Goal: Transaction & Acquisition: Purchase product/service

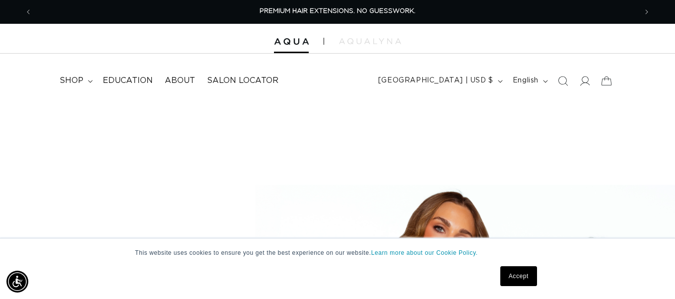
click at [526, 278] on link "Accept" at bounding box center [518, 276] width 37 height 20
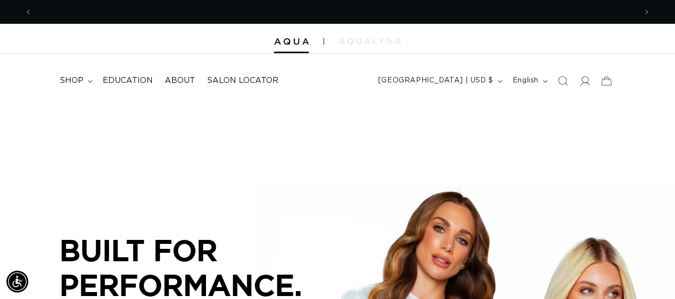
scroll to position [0, 604]
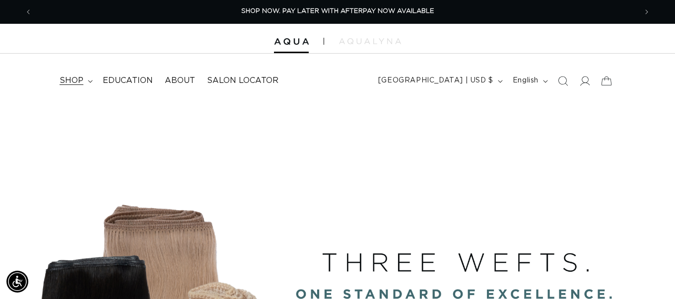
click at [86, 80] on summary "shop" at bounding box center [75, 80] width 43 height 22
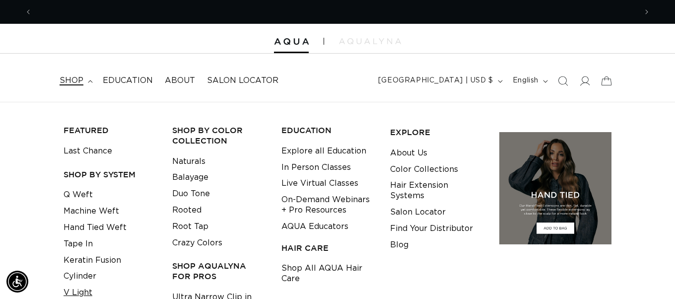
scroll to position [0, 0]
click at [75, 284] on link "V Light" at bounding box center [78, 292] width 29 height 16
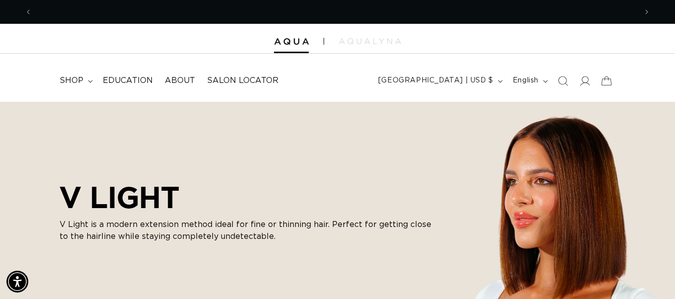
scroll to position [0, 604]
click at [87, 77] on summary "shop" at bounding box center [75, 80] width 43 height 22
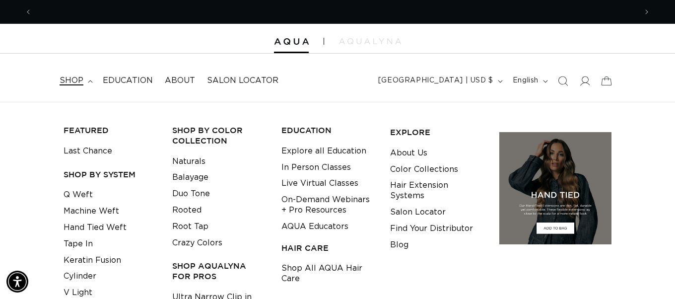
scroll to position [0, 1209]
click at [83, 238] on link "Tape In" at bounding box center [78, 244] width 29 height 16
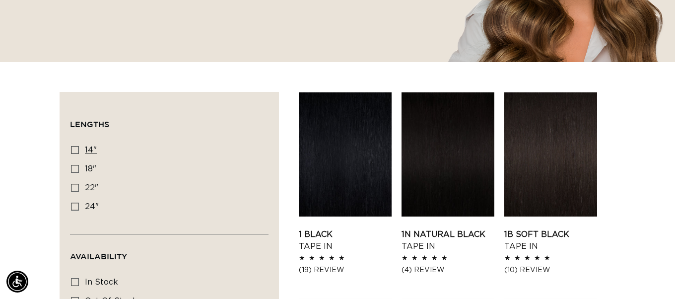
click at [75, 148] on icon at bounding box center [75, 150] width 8 height 8
click at [75, 148] on input "14" 14" (35 products)" at bounding box center [75, 150] width 8 height 8
checkbox input "true"
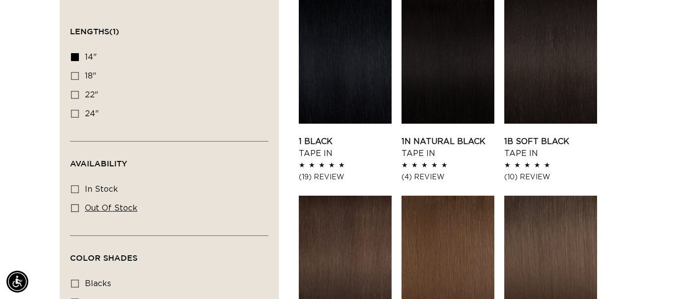
scroll to position [0, 604]
click at [74, 188] on icon at bounding box center [75, 189] width 8 height 8
click at [74, 188] on input "In stock In stock (34 products)" at bounding box center [75, 189] width 8 height 8
checkbox input "true"
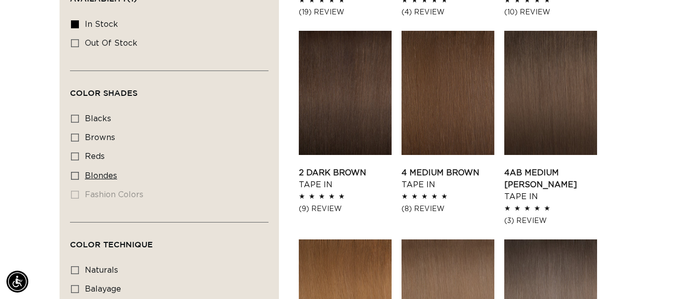
scroll to position [521, 0]
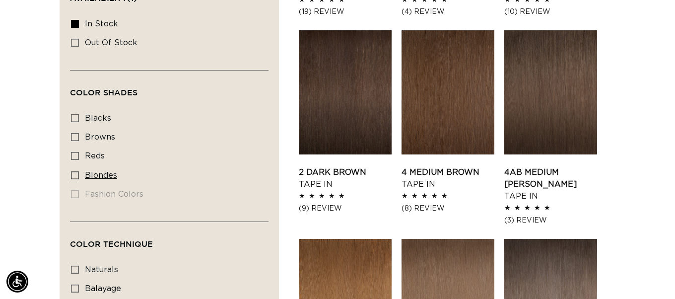
click at [74, 171] on icon at bounding box center [75, 175] width 8 height 8
click at [74, 171] on input "blondes blondes (22 products)" at bounding box center [75, 175] width 8 height 8
checkbox input "true"
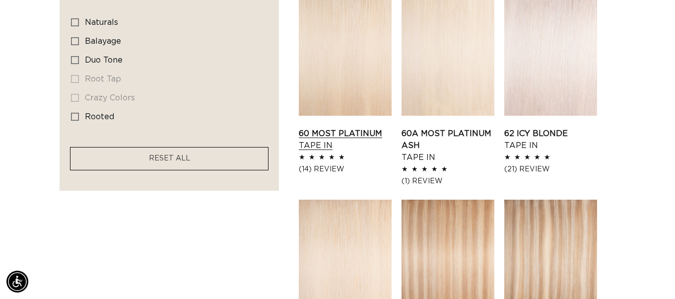
click at [316, 128] on link "60 Most Platinum Tape In" at bounding box center [345, 140] width 93 height 24
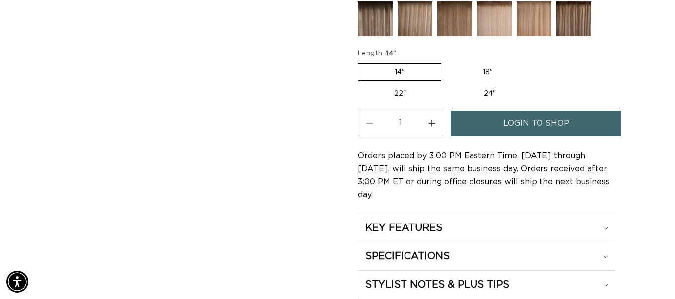
click at [513, 126] on span "login to shop" at bounding box center [536, 123] width 66 height 25
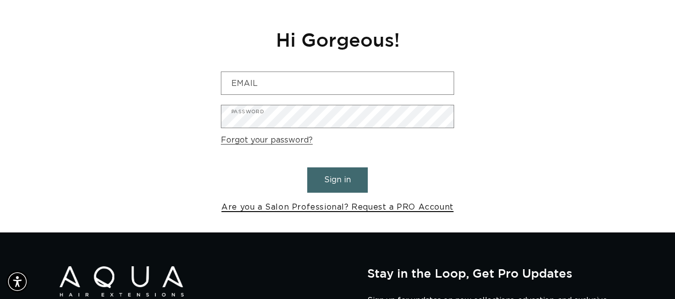
scroll to position [0, 604]
click at [354, 207] on link "Are you a Salon Professional? Request a PRO Account" at bounding box center [337, 207] width 232 height 14
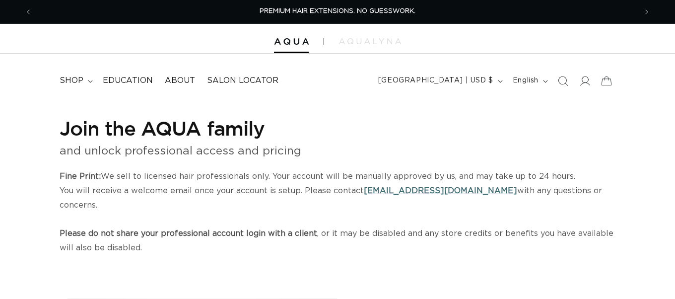
select select "US"
select select "[GEOGRAPHIC_DATA]"
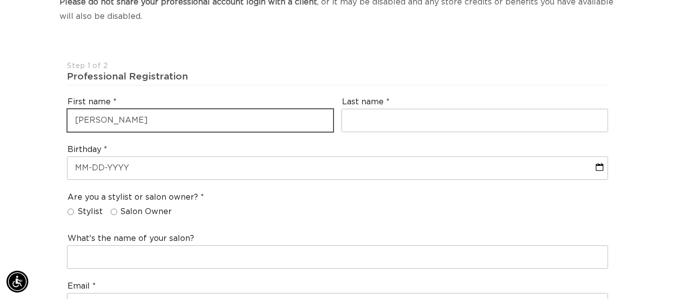
scroll to position [0, 604]
type input "[PERSON_NAME]"
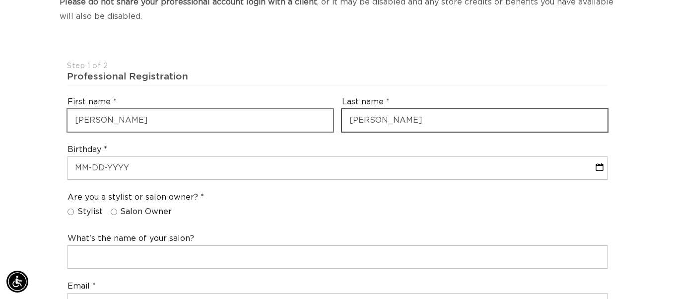
scroll to position [0, 1209]
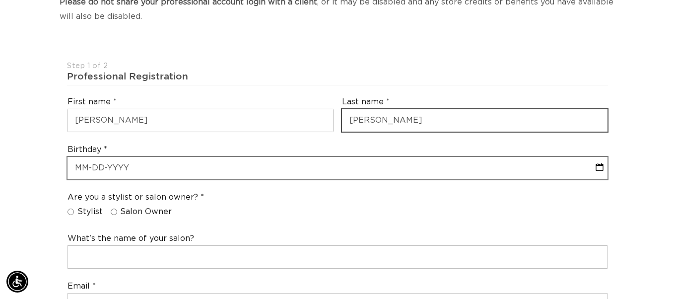
type input "Jones"
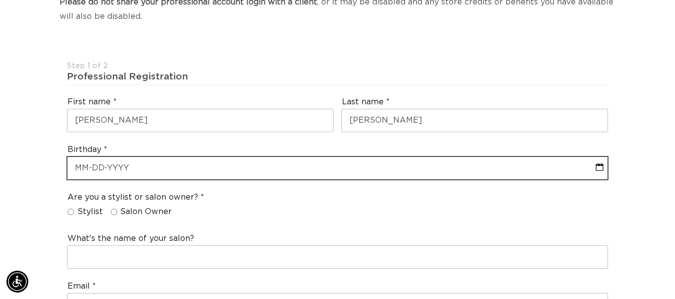
select select "8"
select select "2025"
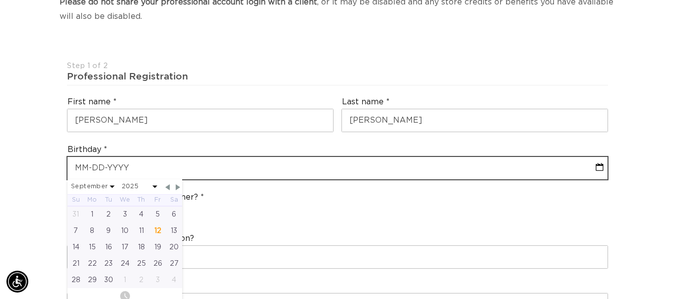
type input "0"
select select "8"
select select "2025"
type input "07"
select select "8"
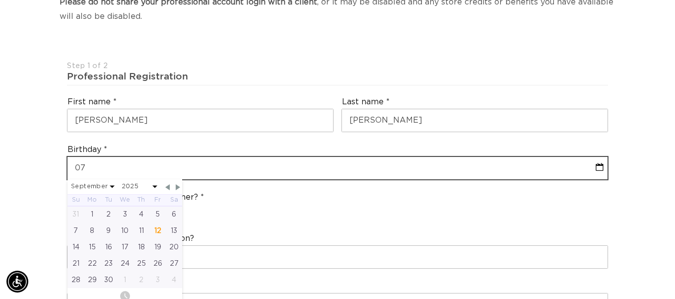
select select "2025"
type input "07-2"
select select "8"
select select "2025"
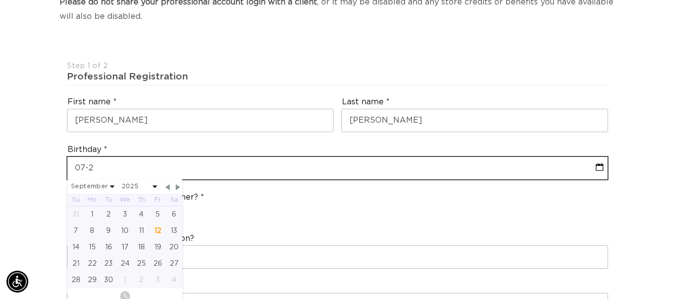
type input "07-25"
select select "8"
select select "2025"
type input "07-25-1"
select select "8"
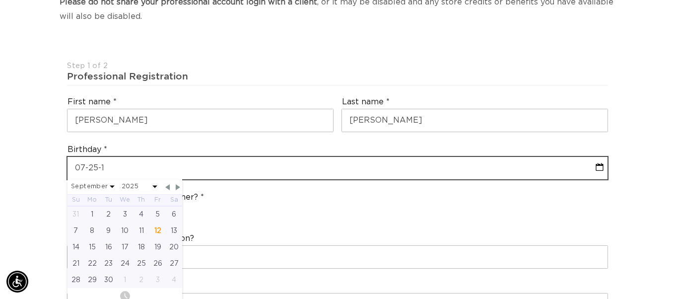
select select "2025"
type input "07-25-19"
select select "8"
select select "2025"
type input "07-25-198"
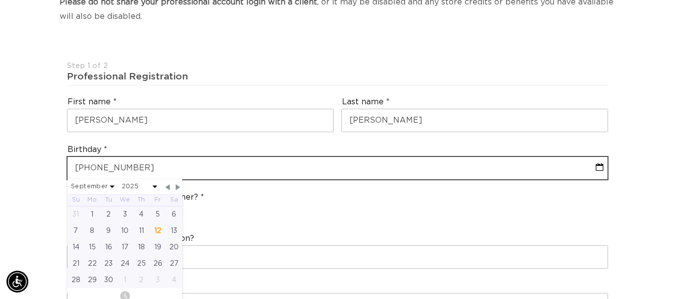
select select "8"
select select "2025"
type input "07-25-1987"
select select "6"
select select "1987"
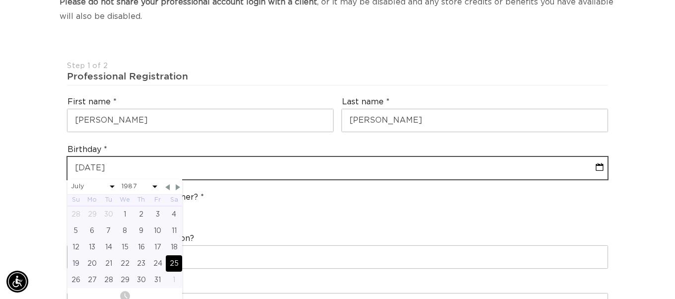
scroll to position [0, 604]
type input "07-25-1987"
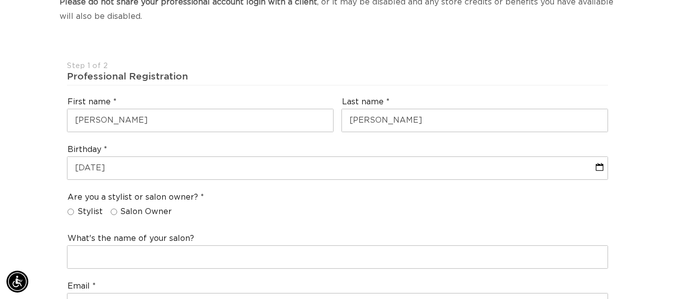
click at [290, 188] on div "Are you a stylist or salon owner? Stylist Salon Owner" at bounding box center [337, 207] width 549 height 38
drag, startPoint x: 111, startPoint y: 190, endPoint x: 96, endPoint y: 191, distance: 14.9
click at [111, 208] on input "Salon Owner" at bounding box center [114, 211] width 6 height 6
radio input "true"
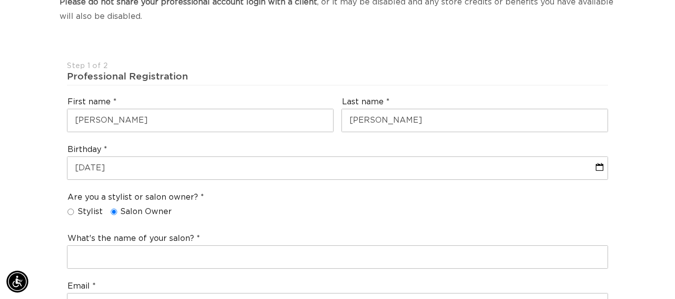
click at [69, 208] on input "Stylist" at bounding box center [70, 211] width 6 height 6
radio input "true"
click at [112, 208] on input "Salon Owner" at bounding box center [114, 211] width 6 height 6
radio input "true"
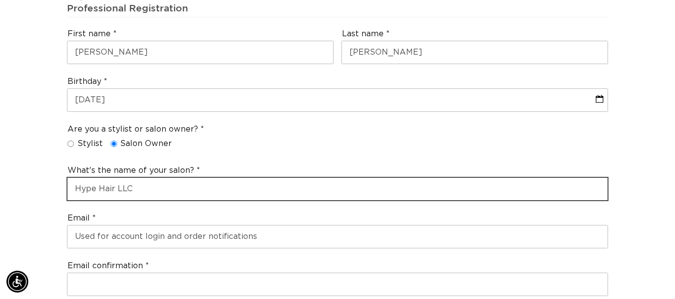
scroll to position [302, 0]
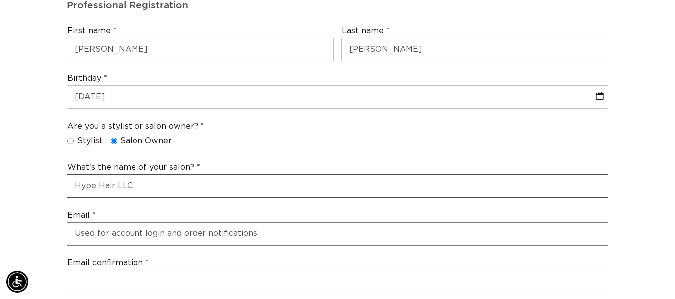
type input "Hype Hair LLC"
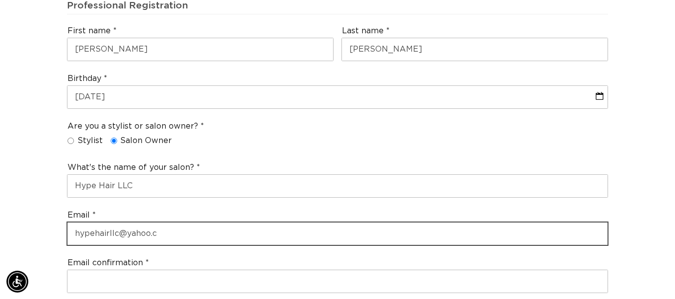
scroll to position [0, 604]
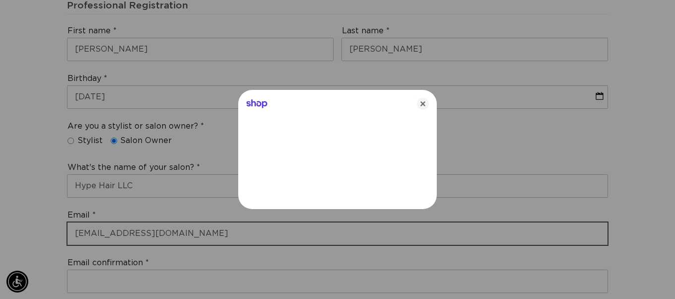
type input "hypehairllc@yahoo.com"
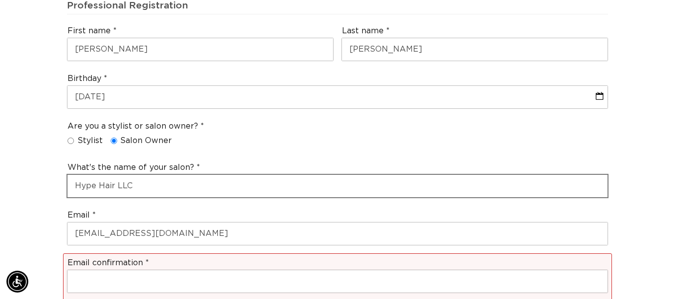
scroll to position [0, 0]
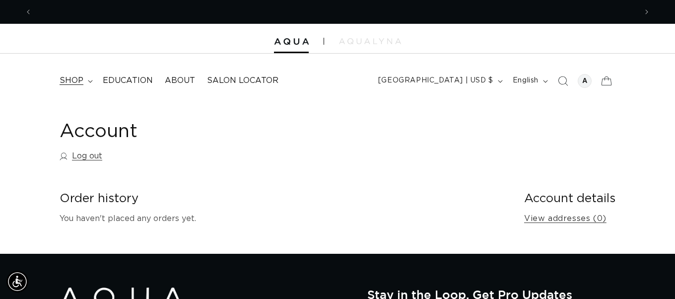
scroll to position [0, 1209]
click at [65, 79] on span "shop" at bounding box center [72, 80] width 24 height 10
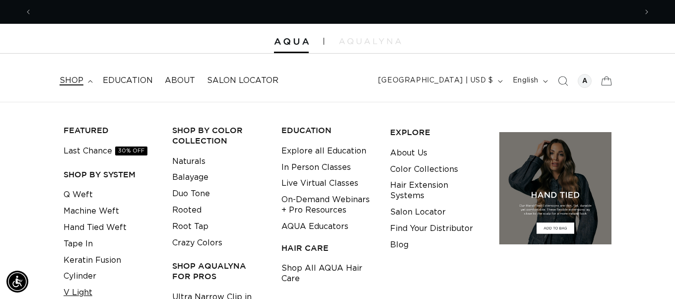
scroll to position [0, 604]
click at [82, 240] on link "Tape In" at bounding box center [78, 244] width 29 height 16
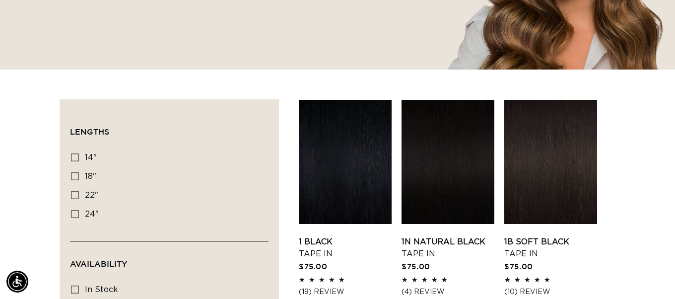
scroll to position [258, 0]
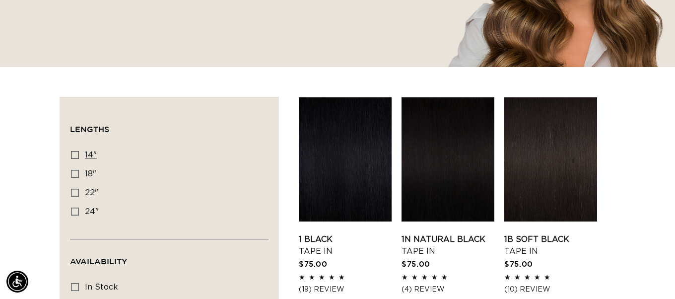
click at [74, 156] on icon at bounding box center [75, 155] width 8 height 8
click at [74, 156] on input "14" 14" (35 products)" at bounding box center [75, 155] width 8 height 8
checkbox input "true"
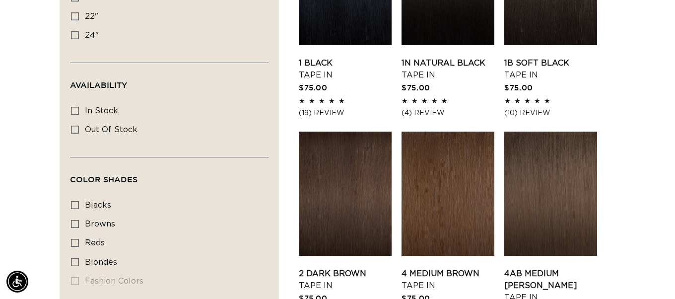
scroll to position [435, 0]
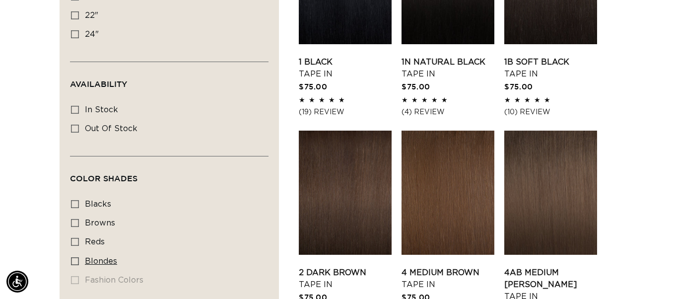
click at [73, 257] on icon at bounding box center [75, 261] width 8 height 8
click at [73, 257] on input "blondes blondes (23 products)" at bounding box center [75, 261] width 8 height 8
checkbox input "true"
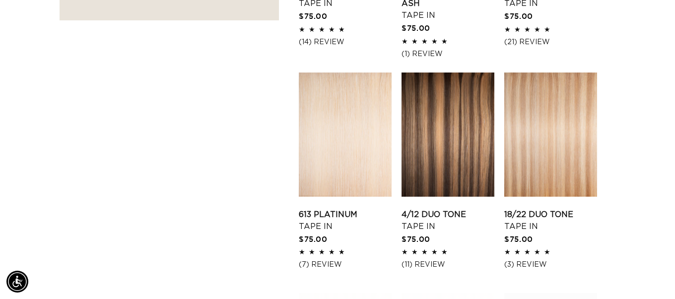
scroll to position [0, 1209]
click at [327, 208] on link "613 Platinum Tape In" at bounding box center [345, 220] width 93 height 24
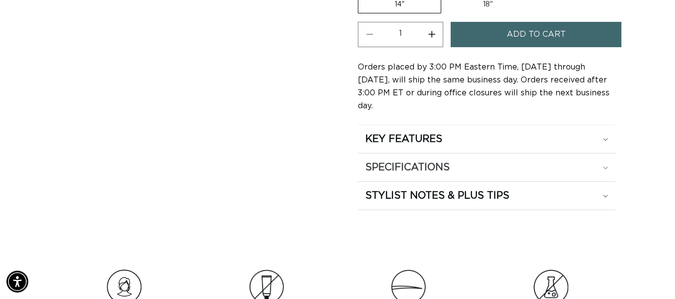
click at [603, 166] on icon at bounding box center [605, 167] width 5 height 3
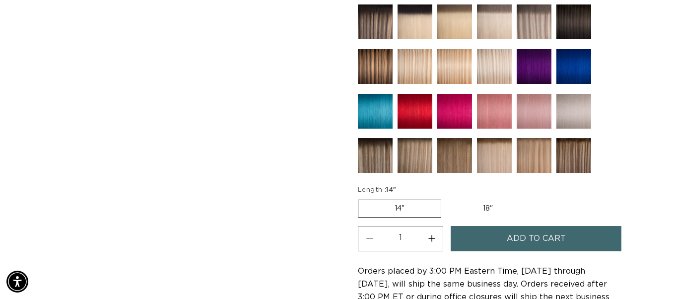
scroll to position [487, 0]
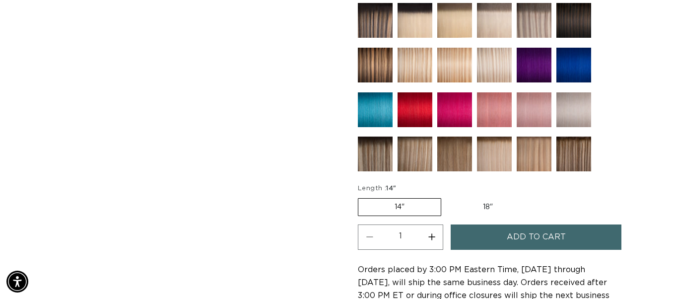
click at [433, 239] on button "Increase quantity for 613 Platinum - Tape In" at bounding box center [431, 236] width 22 height 25
click at [433, 238] on button "Increase quantity for 613 Platinum - Tape In" at bounding box center [431, 236] width 22 height 25
type input "4"
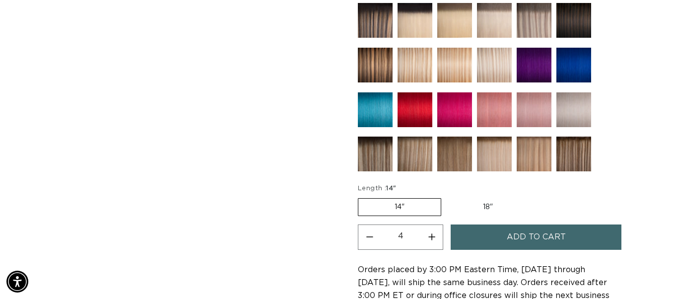
click at [504, 237] on button "Add to cart" at bounding box center [536, 236] width 171 height 25
